Goal: Navigation & Orientation: Find specific page/section

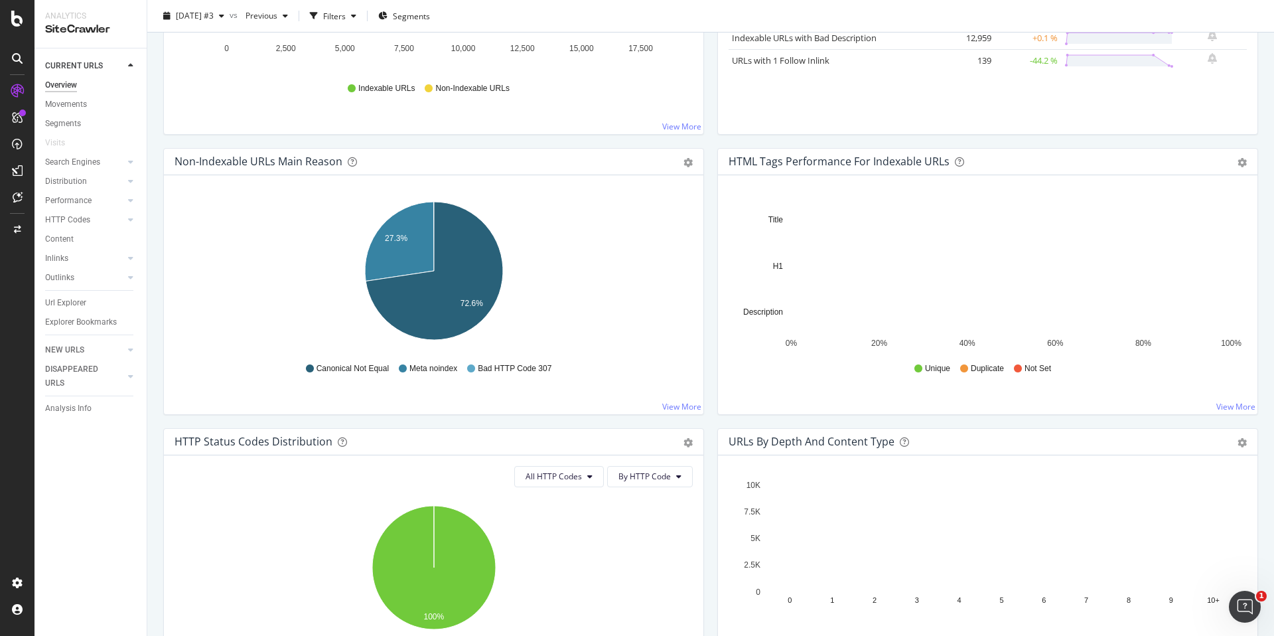
scroll to position [333, 0]
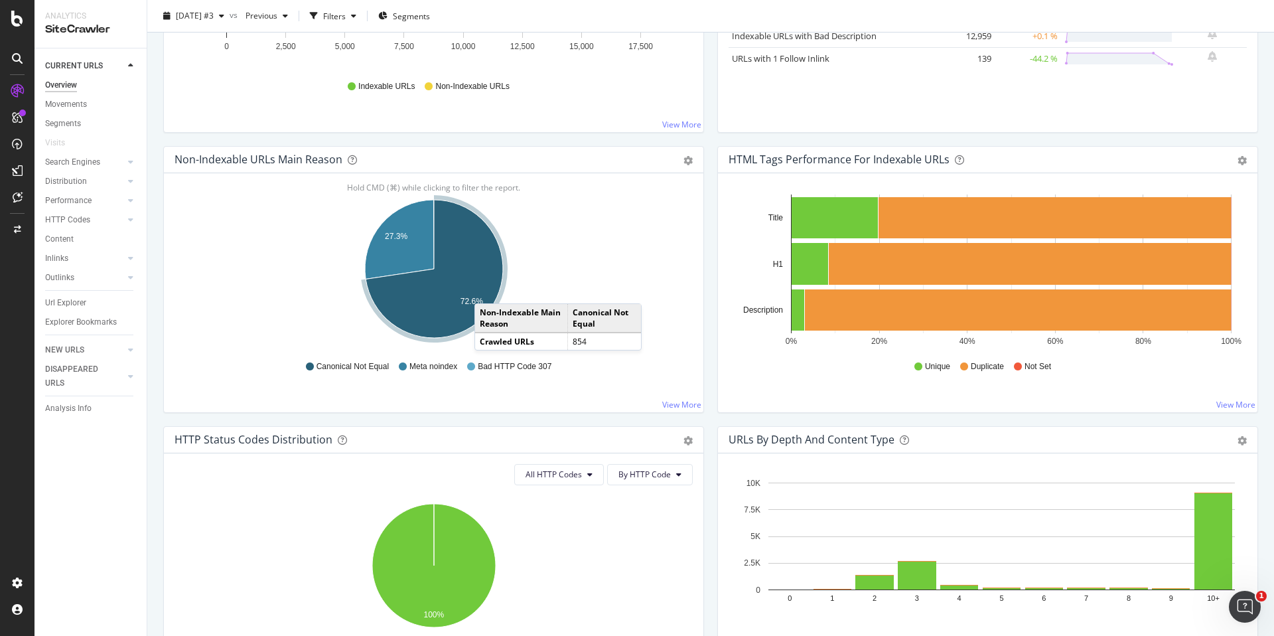
click at [487, 290] on icon "A chart." at bounding box center [434, 269] width 137 height 138
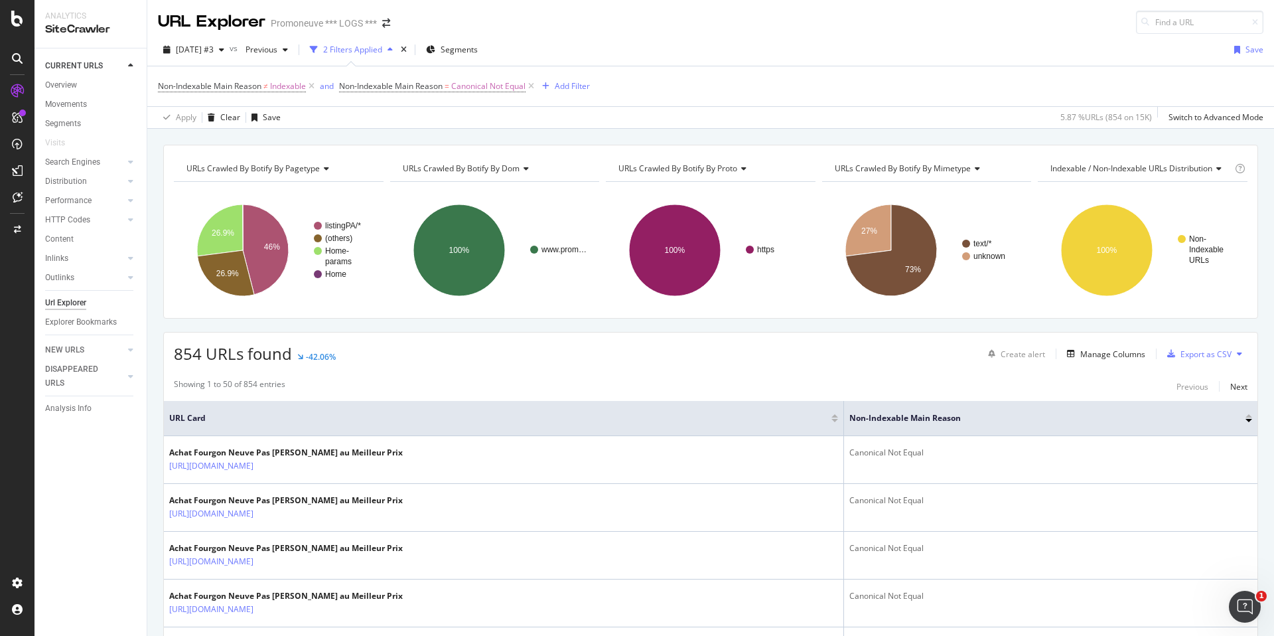
click at [70, 13] on div "Analytics" at bounding box center [90, 16] width 91 height 11
click at [217, 29] on div "URL Explorer" at bounding box center [212, 22] width 108 height 23
click at [216, 27] on div "URL Explorer" at bounding box center [212, 22] width 108 height 23
click at [71, 31] on div "SiteCrawler" at bounding box center [90, 29] width 91 height 15
click at [21, 24] on icon at bounding box center [17, 19] width 12 height 16
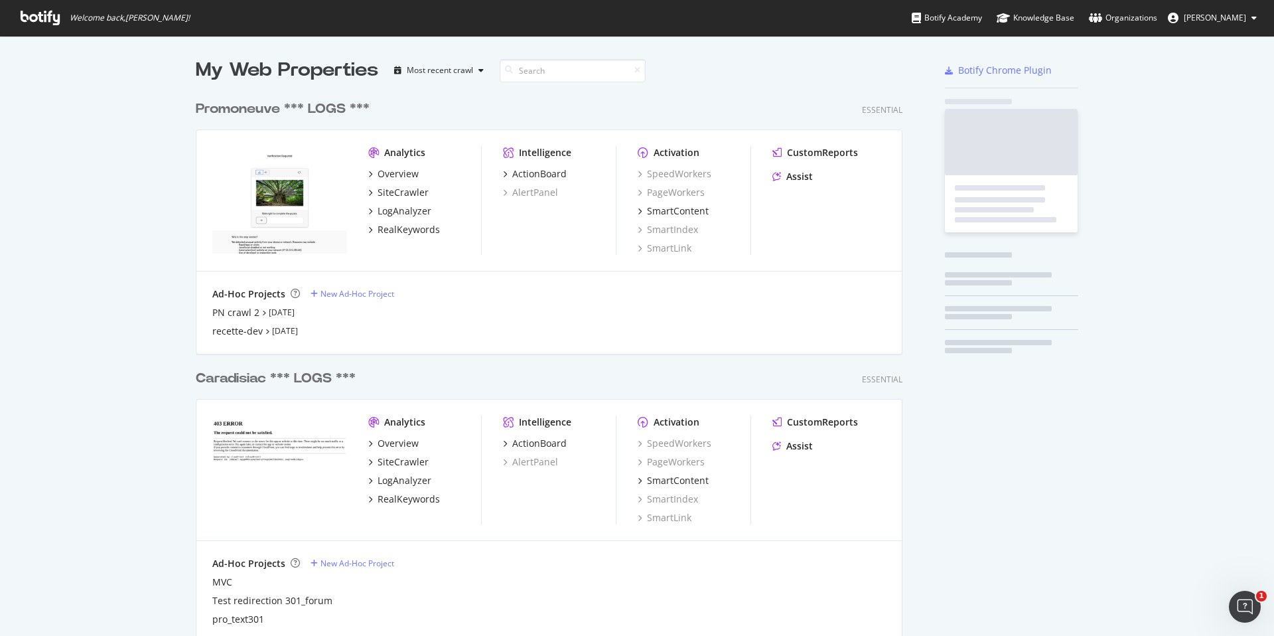
scroll to position [1126, 717]
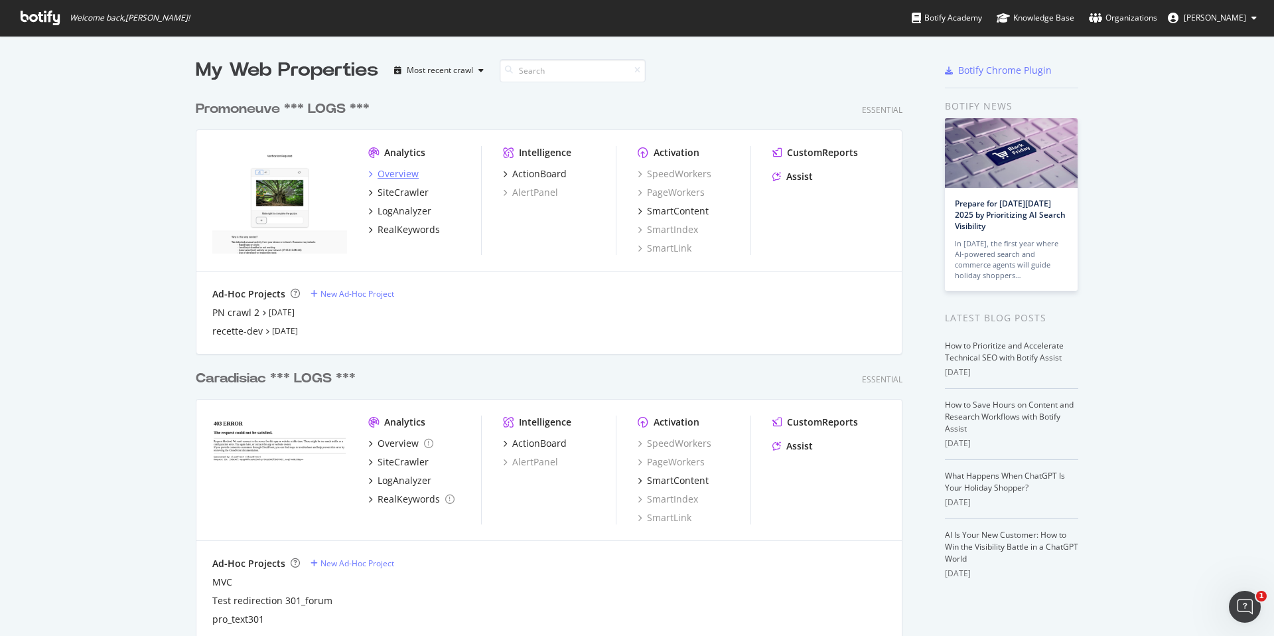
click at [394, 174] on div "Overview" at bounding box center [398, 173] width 41 height 13
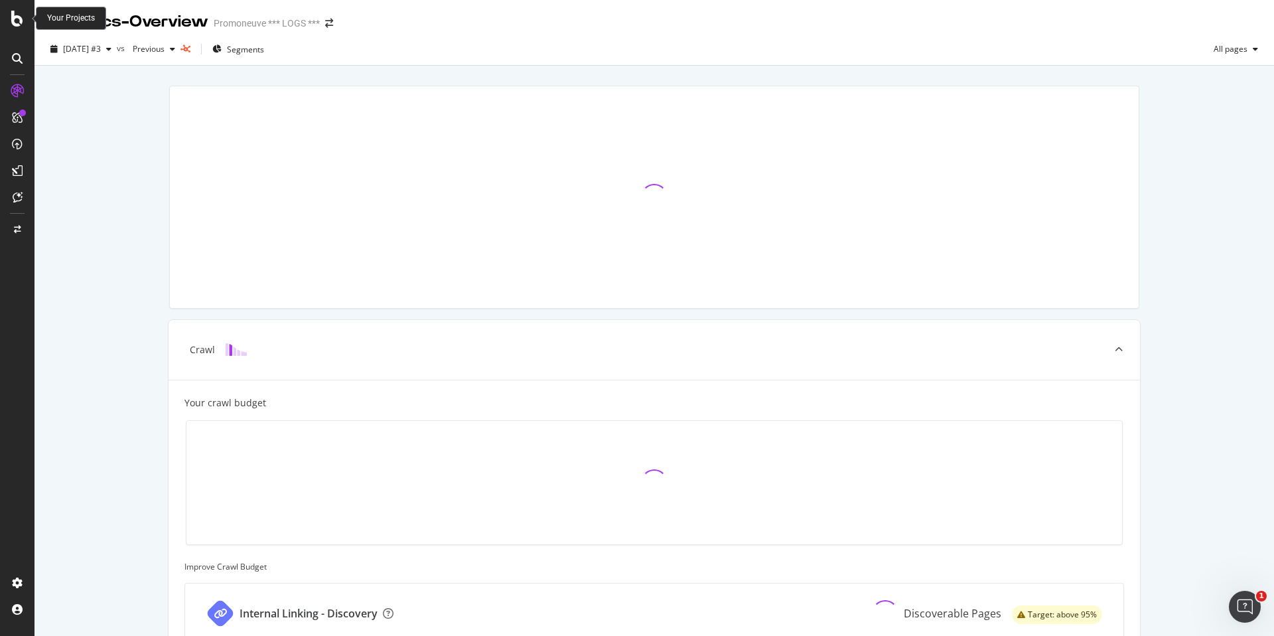
click at [11, 12] on icon at bounding box center [17, 19] width 12 height 16
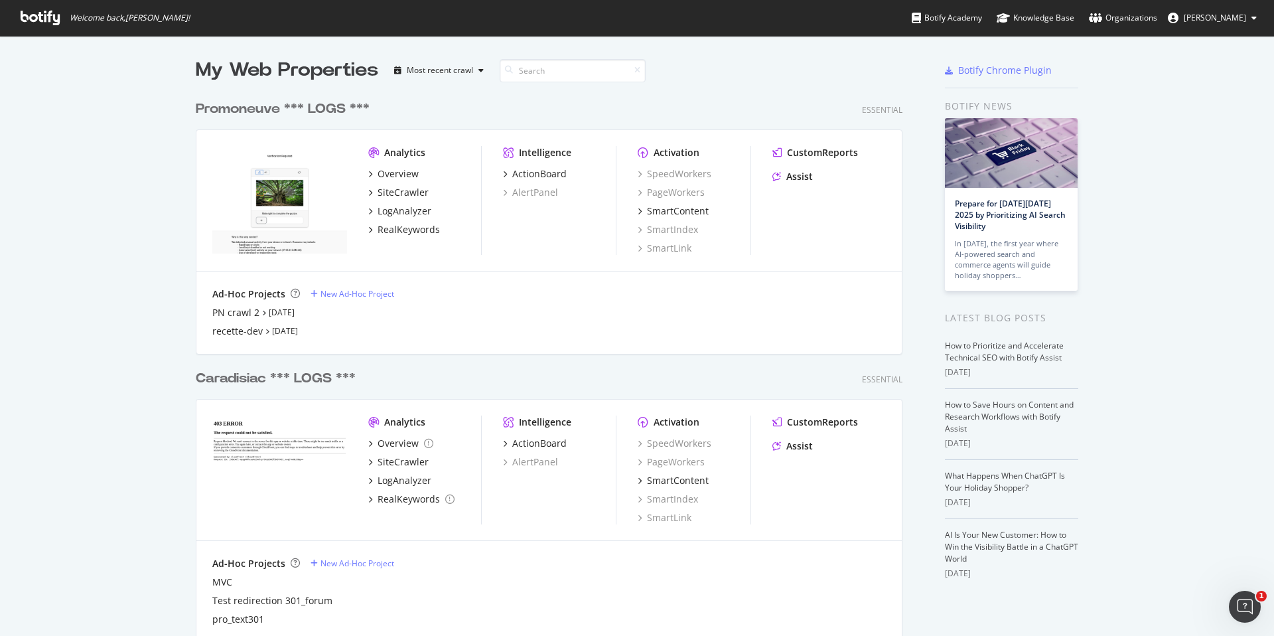
scroll to position [636, 1274]
click at [248, 312] on div "PN crawl 2" at bounding box center [235, 312] width 47 height 13
